Goal: Find contact information: Find contact information

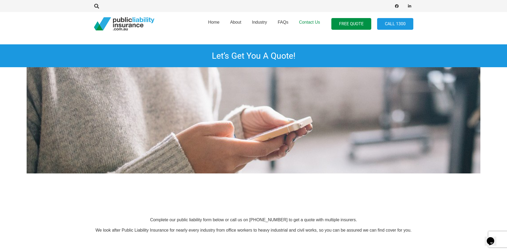
click at [308, 22] on span "Contact Us" at bounding box center [309, 22] width 21 height 5
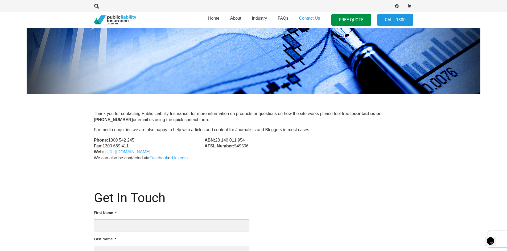
click at [116, 139] on p "Phone: [PHONE_NUMBER] Fax: [PHONE_NUMBER] Web: [URL][DOMAIN_NAME]" at bounding box center [143, 147] width 98 height 18
